Goal: Task Accomplishment & Management: Complete application form

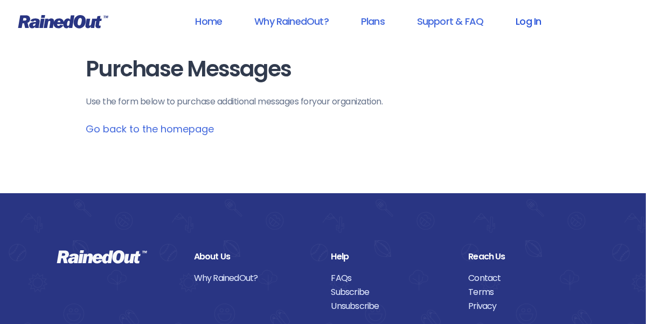
click at [530, 23] on link "Log In" at bounding box center [528, 21] width 53 height 24
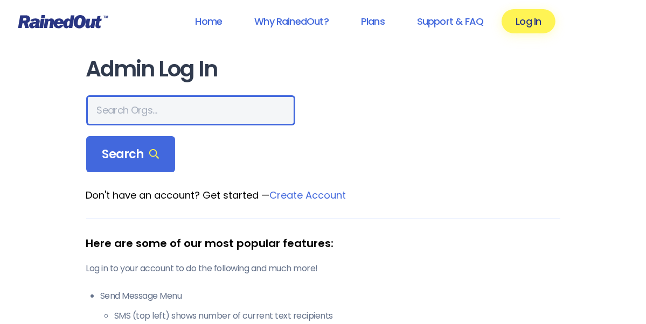
click at [157, 108] on input "text" at bounding box center [190, 110] width 209 height 30
type input "d"
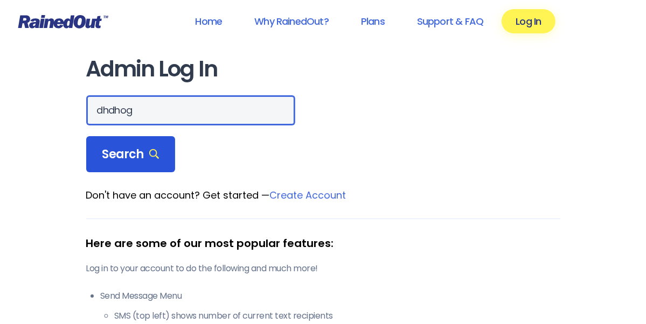
type input "dhdhog"
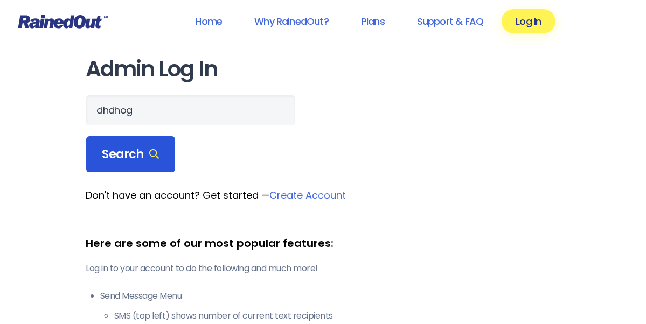
click at [127, 161] on span "Search" at bounding box center [130, 154] width 57 height 15
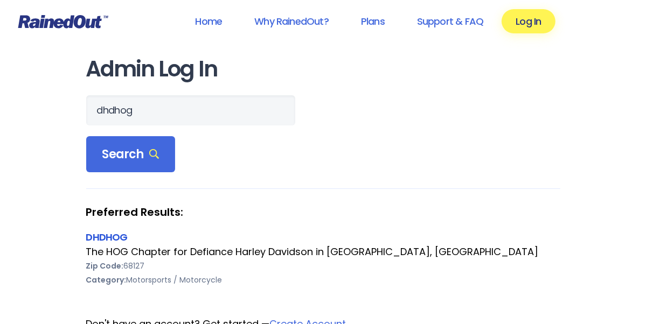
click at [100, 240] on link "DHDHOG" at bounding box center [106, 237] width 41 height 13
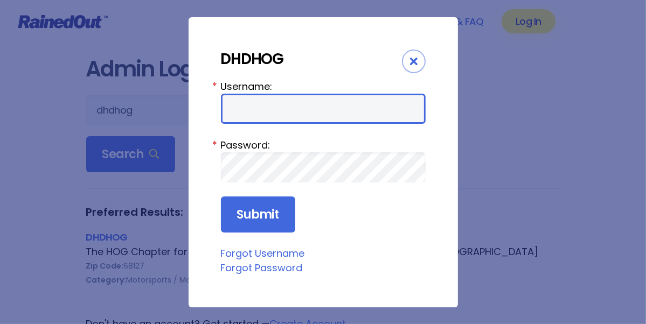
click at [273, 105] on input "Username:" at bounding box center [323, 109] width 205 height 30
click at [347, 107] on input "Username:" at bounding box center [323, 109] width 205 height 30
